Goal: Navigation & Orientation: Find specific page/section

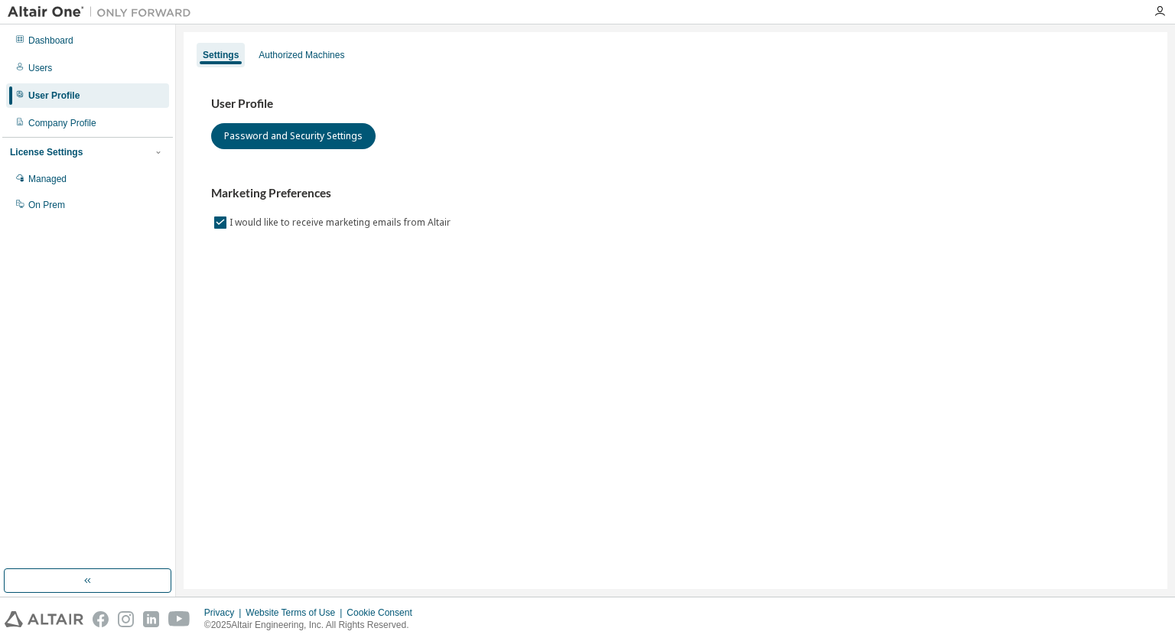
click at [272, 333] on div "Settings Authorized Machines User Profile Password and Security Settings Market…" at bounding box center [675, 310] width 983 height 557
click at [41, 56] on div "Users" at bounding box center [87, 68] width 163 height 24
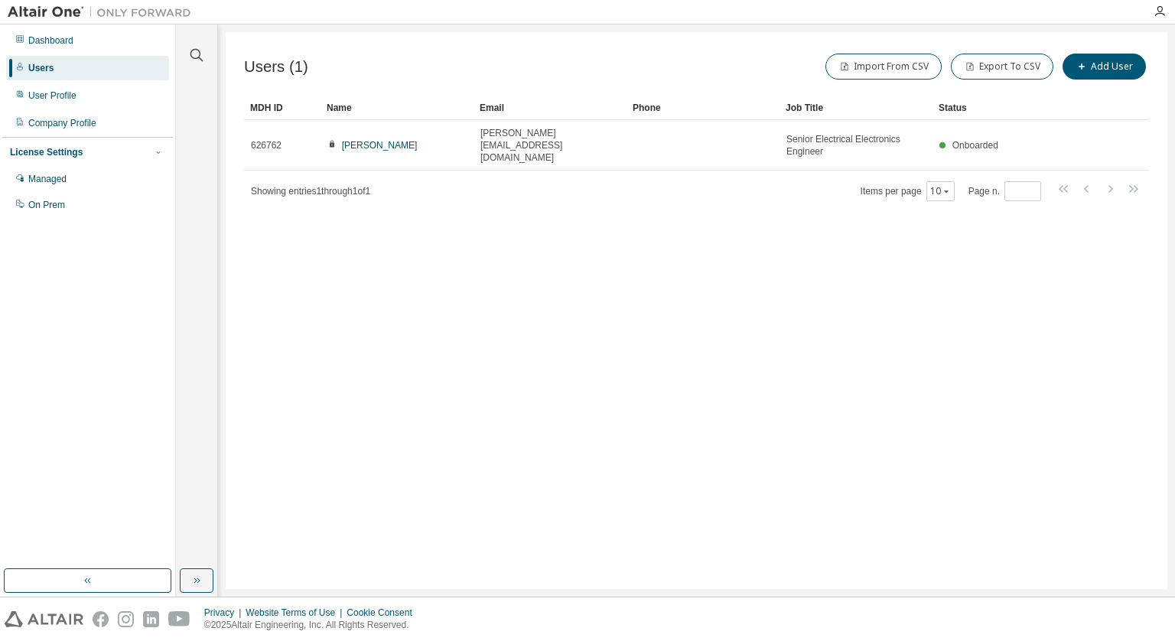
click at [138, 154] on div "License Settings" at bounding box center [87, 152] width 155 height 14
click at [40, 45] on div "Dashboard" at bounding box center [50, 40] width 45 height 12
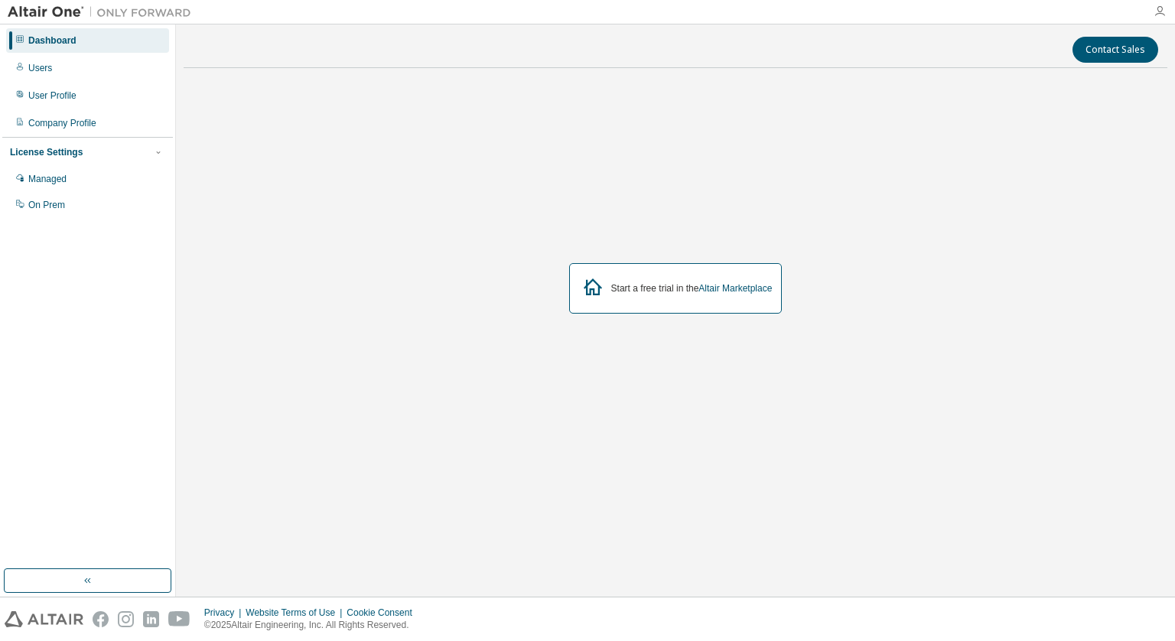
click at [1162, 15] on icon "button" at bounding box center [1159, 11] width 12 height 12
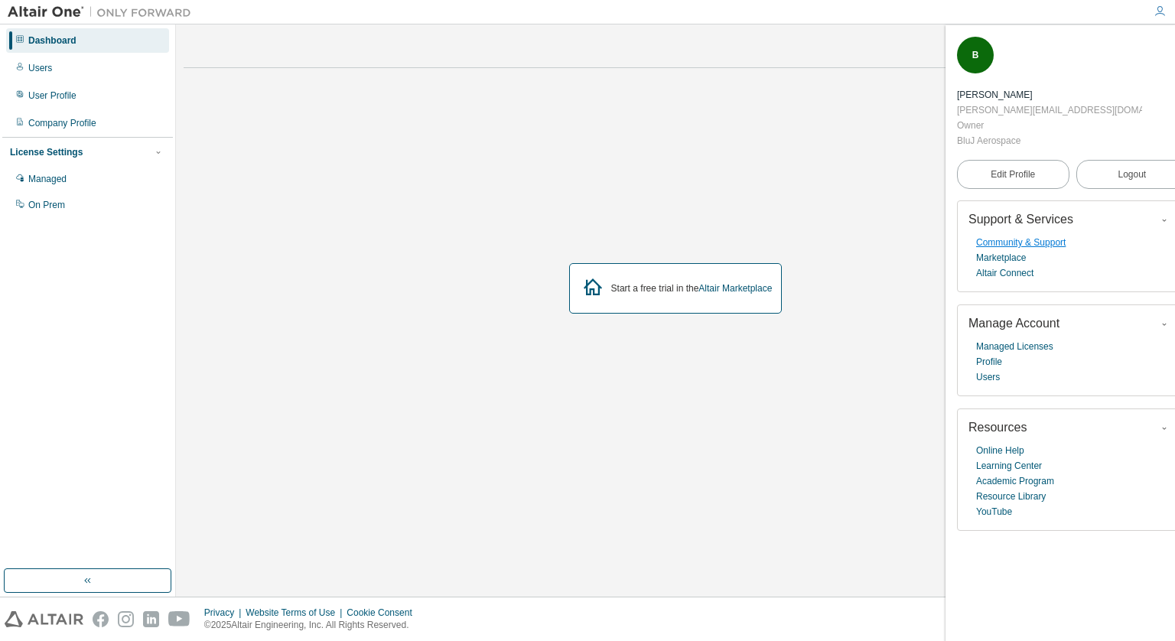
click at [1016, 235] on link "Community & Support" at bounding box center [1020, 242] width 89 height 15
click at [96, 578] on button "button" at bounding box center [87, 580] width 167 height 24
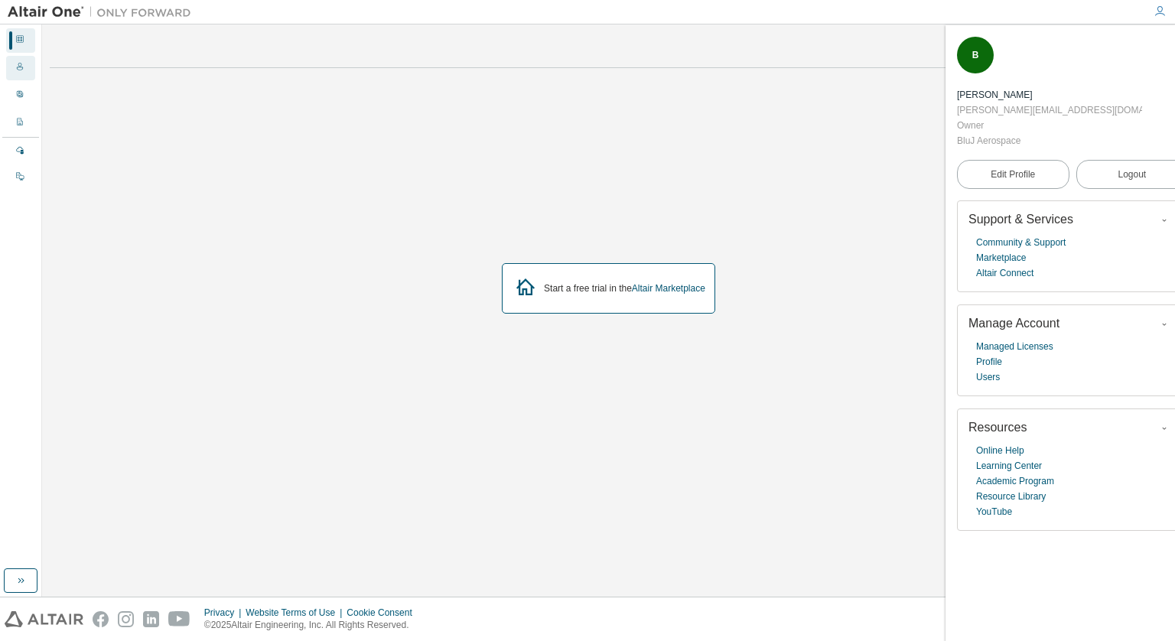
click at [13, 73] on div "Users" at bounding box center [20, 68] width 29 height 24
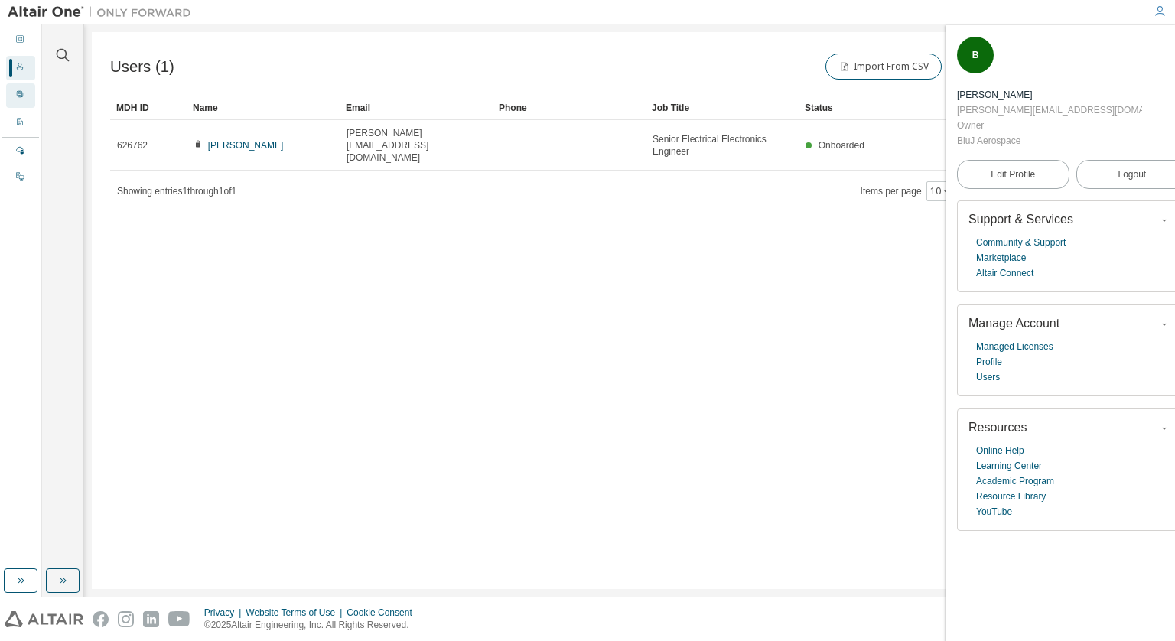
click at [15, 93] on div "User Profile" at bounding box center [20, 95] width 29 height 24
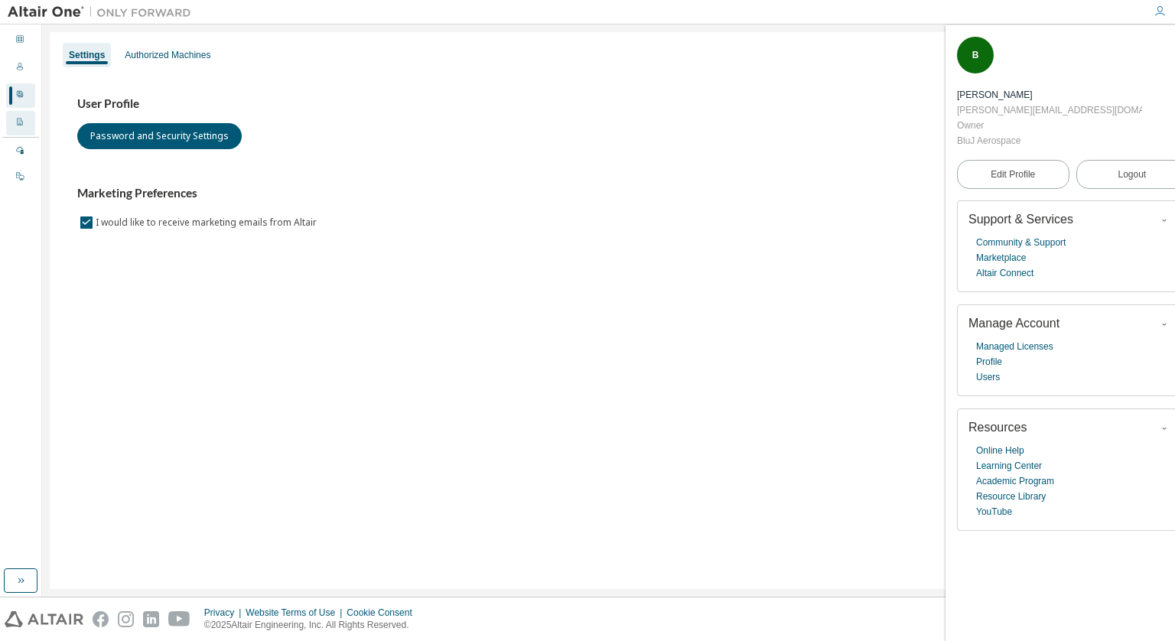
click at [18, 120] on icon at bounding box center [19, 121] width 9 height 9
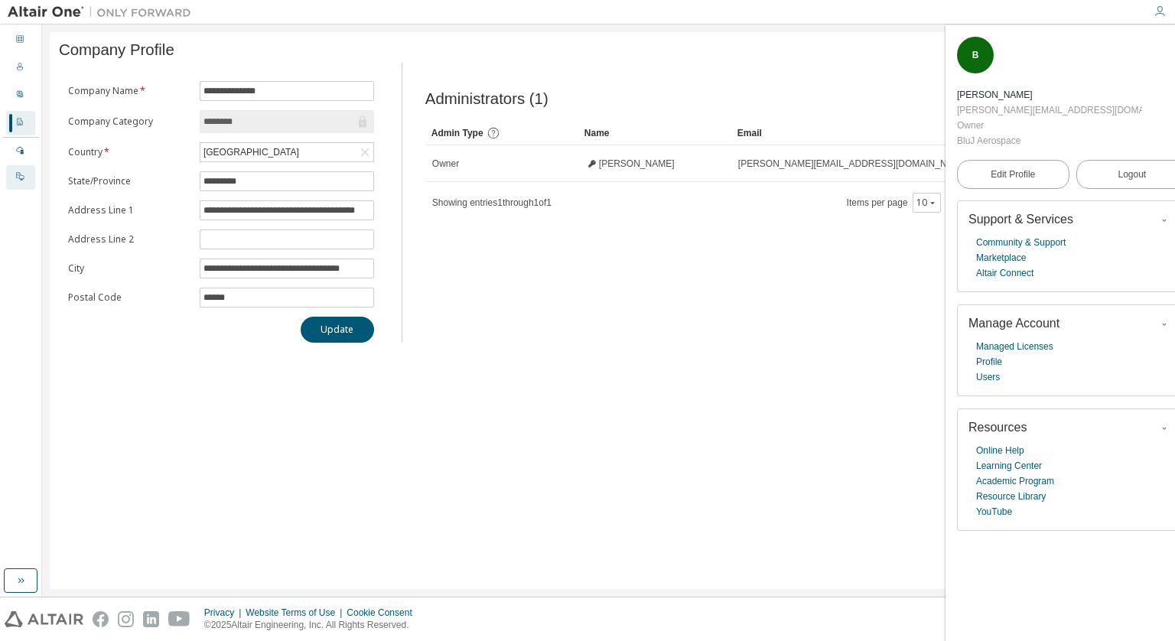
click at [21, 174] on icon at bounding box center [19, 175] width 9 height 9
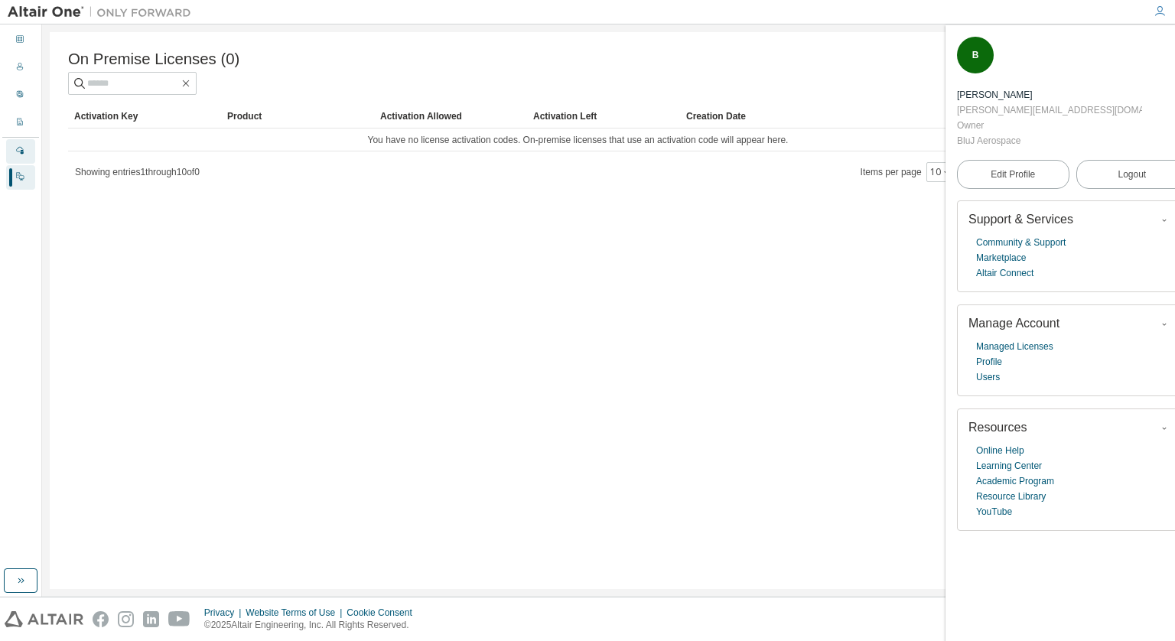
click at [24, 148] on div "Managed" at bounding box center [20, 151] width 29 height 24
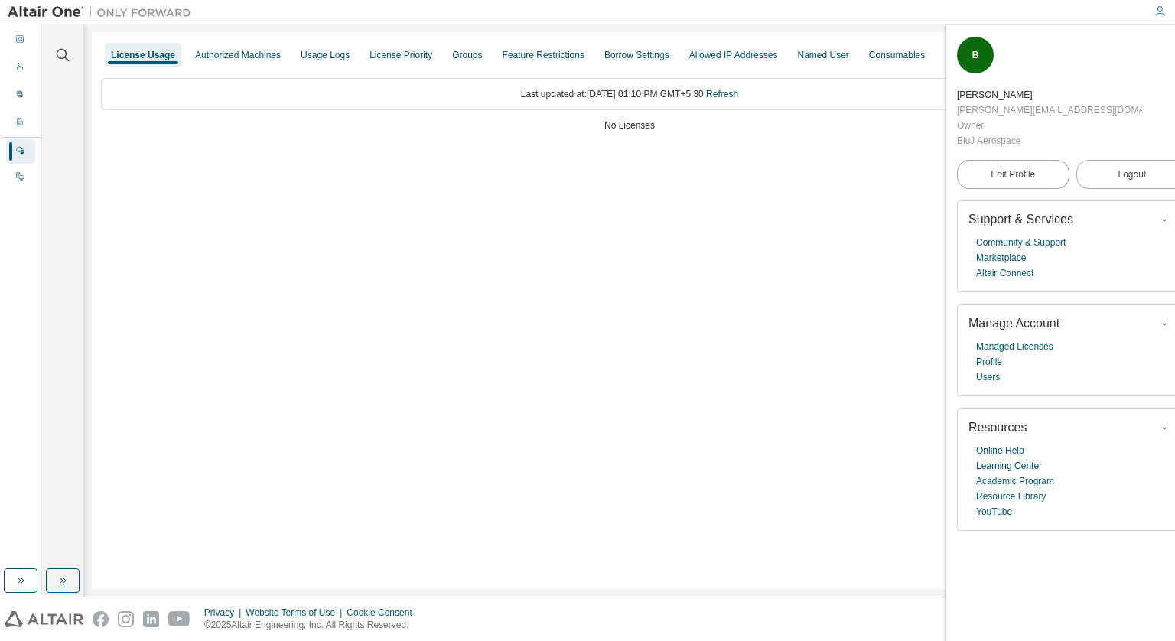
click at [1174, 48] on icon "button" at bounding box center [1178, 46] width 9 height 9
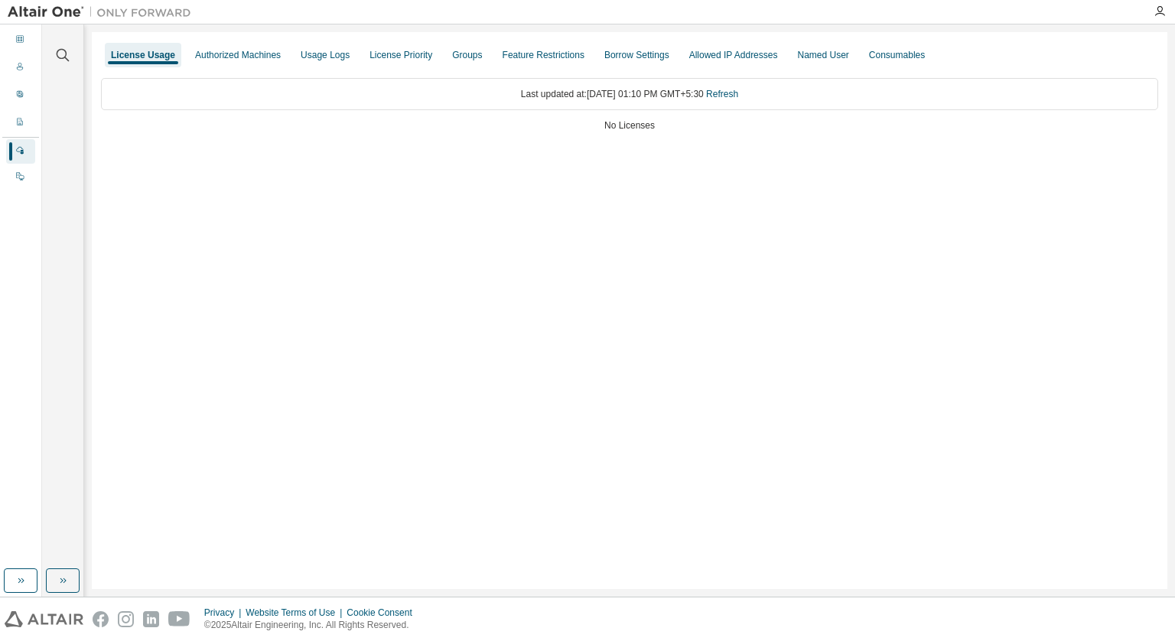
click at [46, 3] on div at bounding box center [99, 12] width 199 height 24
click at [40, 15] on img at bounding box center [103, 12] width 191 height 15
